Goal: Task Accomplishment & Management: Complete application form

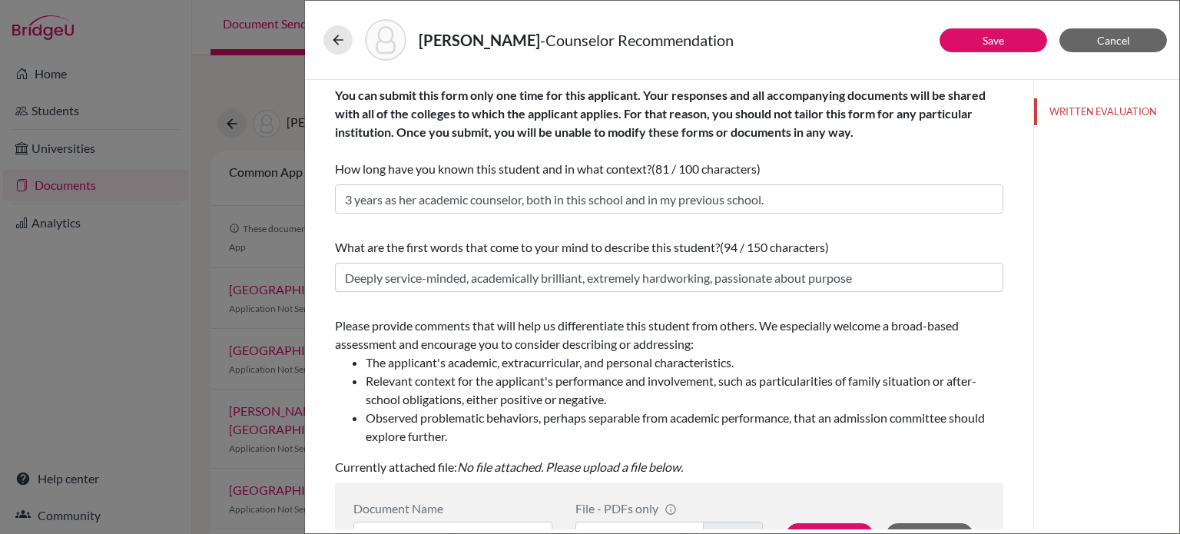
scroll to position [230, 0]
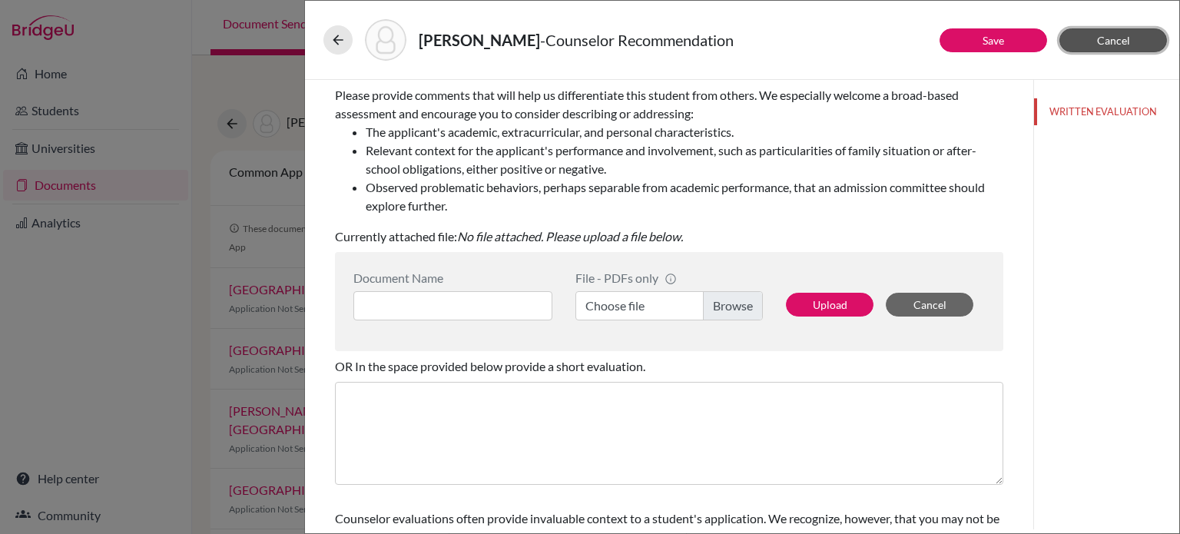
click at [1131, 45] on button "Cancel" at bounding box center [1113, 40] width 108 height 24
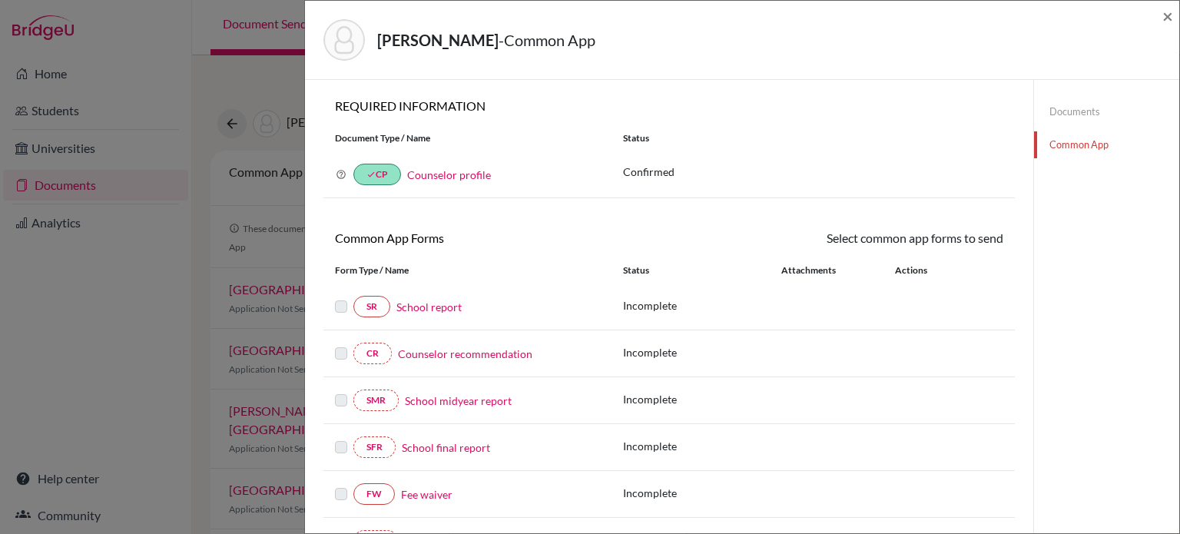
click at [455, 307] on link "School report" at bounding box center [428, 307] width 65 height 16
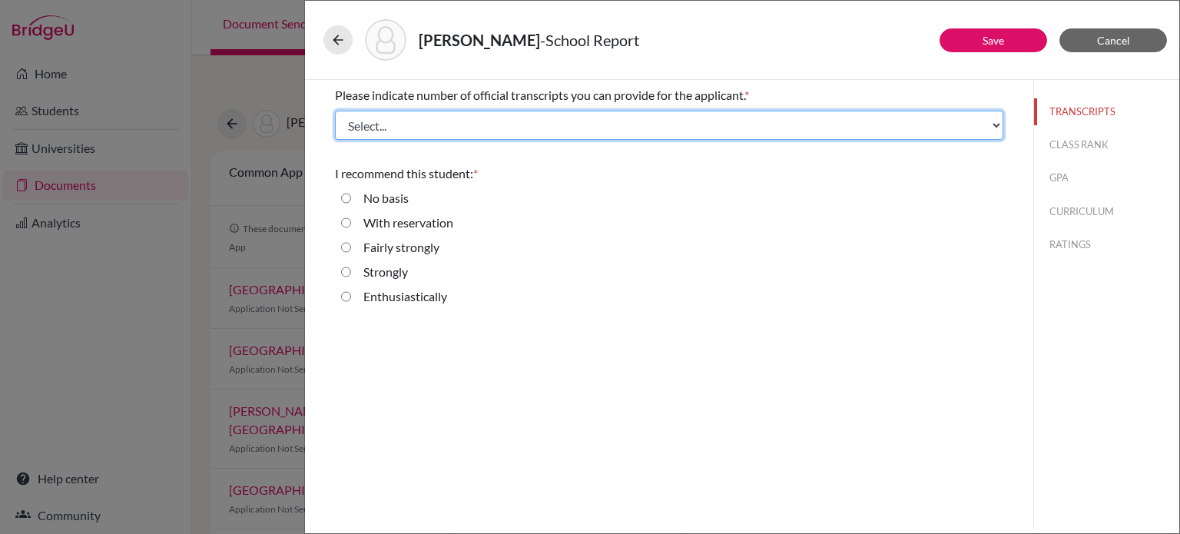
click at [588, 137] on select "Select... 1 2 3 4" at bounding box center [669, 125] width 668 height 29
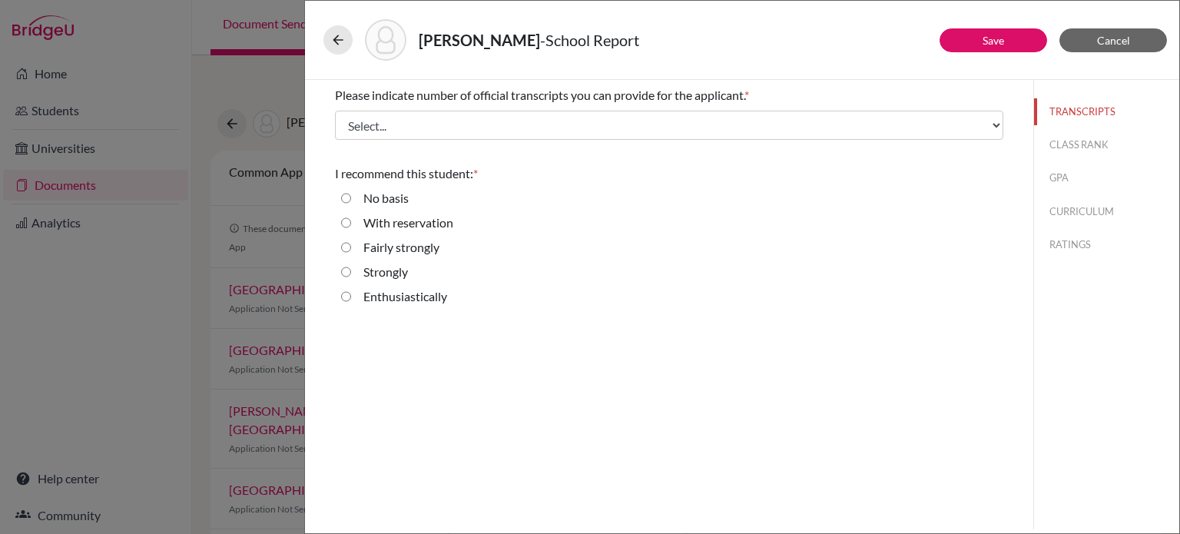
drag, startPoint x: 849, startPoint y: 473, endPoint x: 870, endPoint y: 449, distance: 32.1
click at [849, 471] on div "Please indicate number of official transcripts you can provide for the applican…" at bounding box center [669, 304] width 728 height 449
click at [1132, 38] on button "Cancel" at bounding box center [1113, 40] width 108 height 24
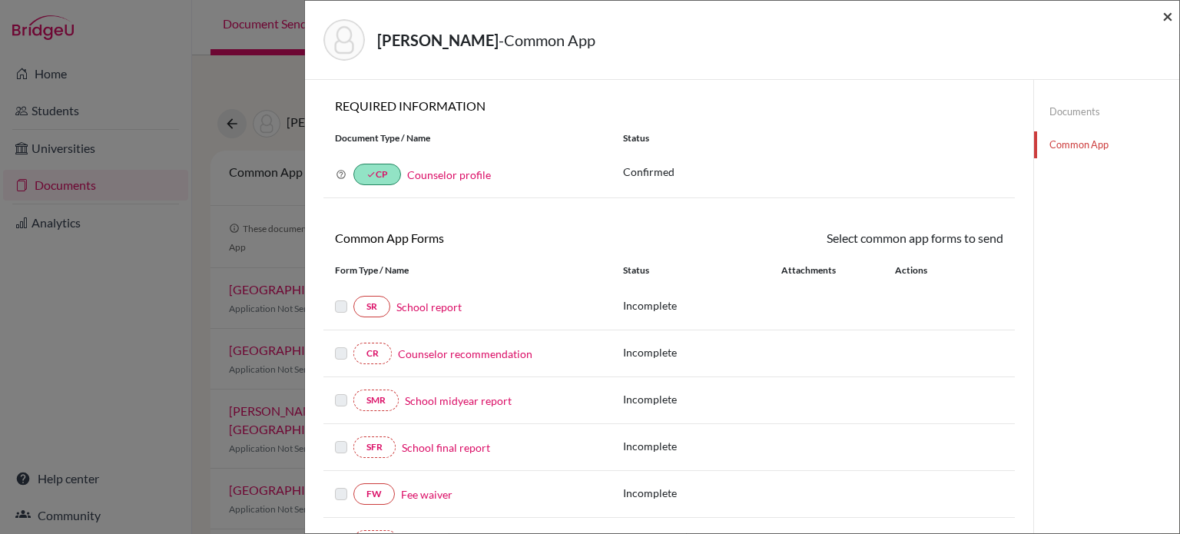
click at [1169, 18] on span "×" at bounding box center [1167, 16] width 11 height 22
